Goal: Transaction & Acquisition: Purchase product/service

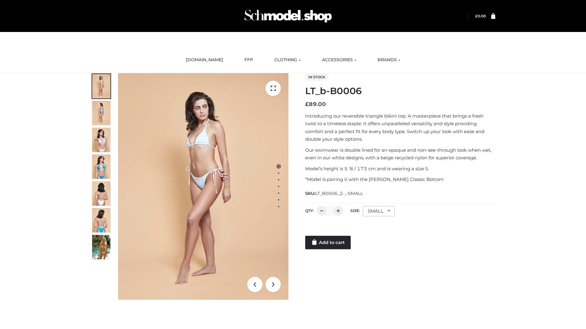
click at [328, 243] on link "Add to cart" at bounding box center [327, 242] width 45 height 13
